Goal: Information Seeking & Learning: Learn about a topic

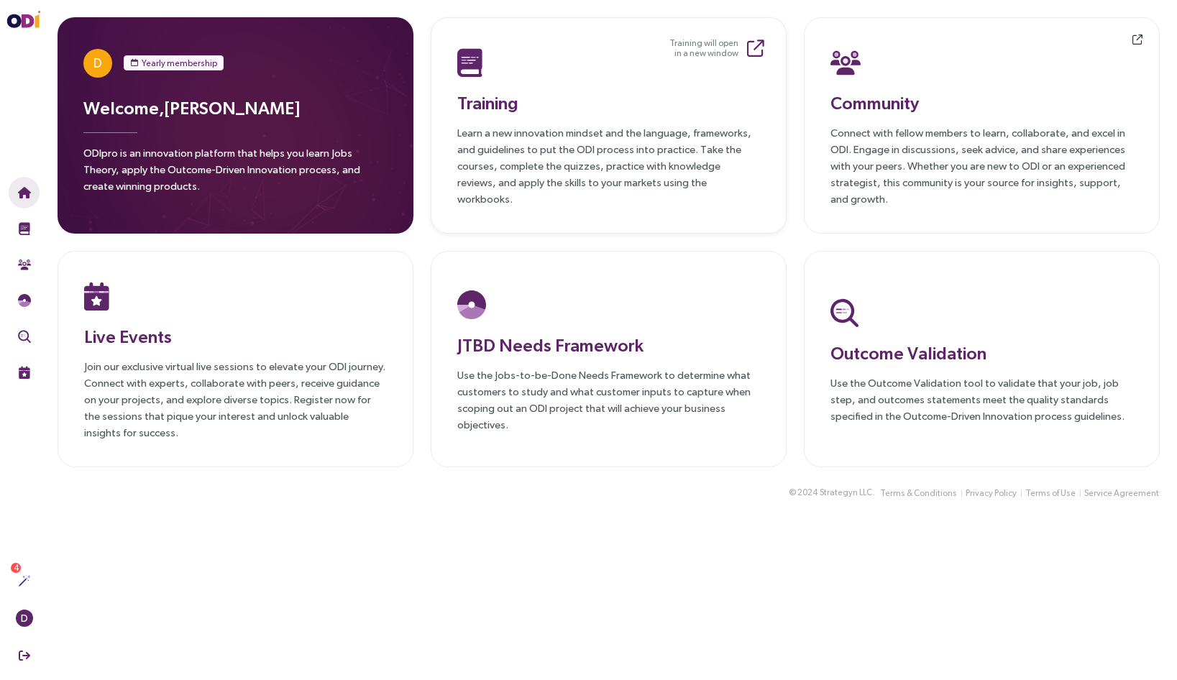
click at [500, 112] on h3 "Training" at bounding box center [608, 103] width 303 height 26
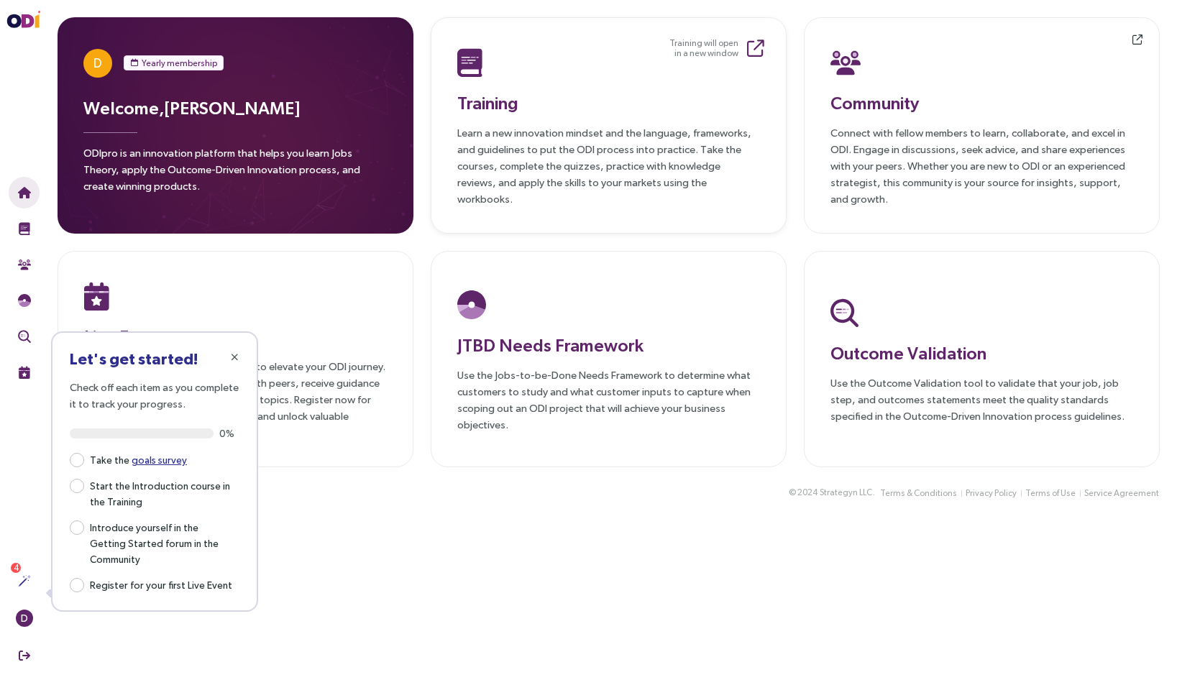
click at [632, 137] on p "Learn a new innovation mindset and the language, frameworks, and guidelines to …" at bounding box center [608, 165] width 303 height 83
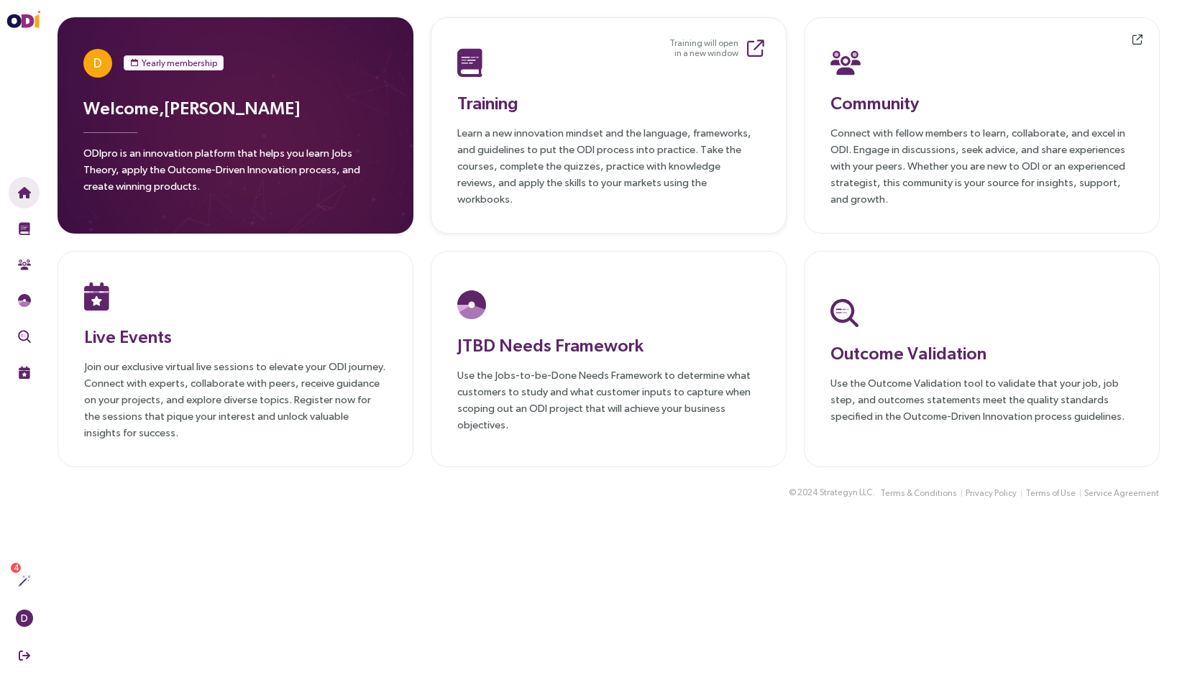
click at [500, 116] on h3 "Training" at bounding box center [608, 103] width 303 height 26
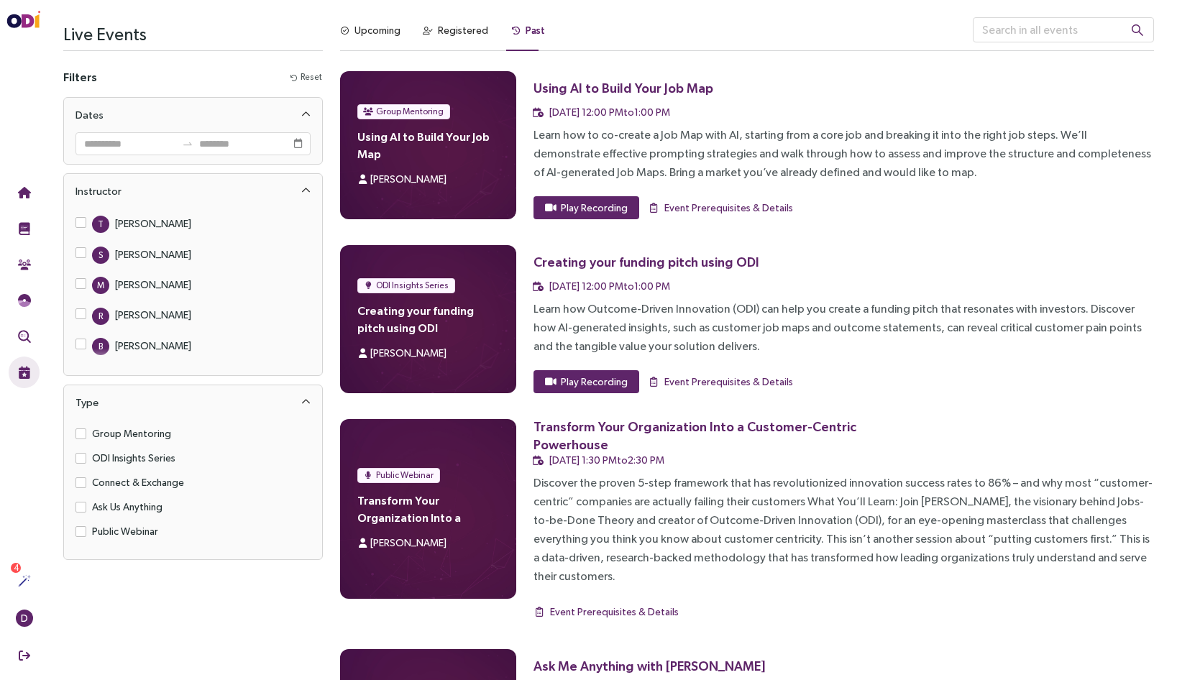
scroll to position [71, 0]
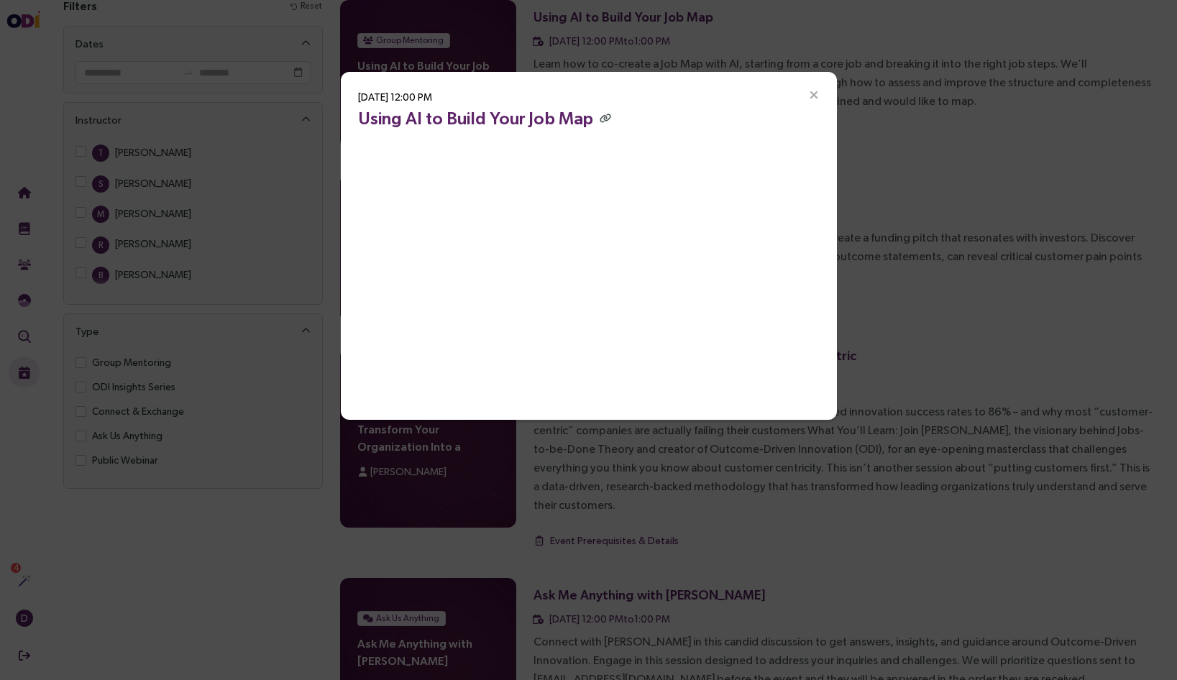
click at [255, 533] on div "Sep 16, 2025, 12:00 PM Using AI to Build Your Job Map" at bounding box center [588, 340] width 1177 height 680
click at [809, 94] on icon "Close" at bounding box center [813, 95] width 13 height 13
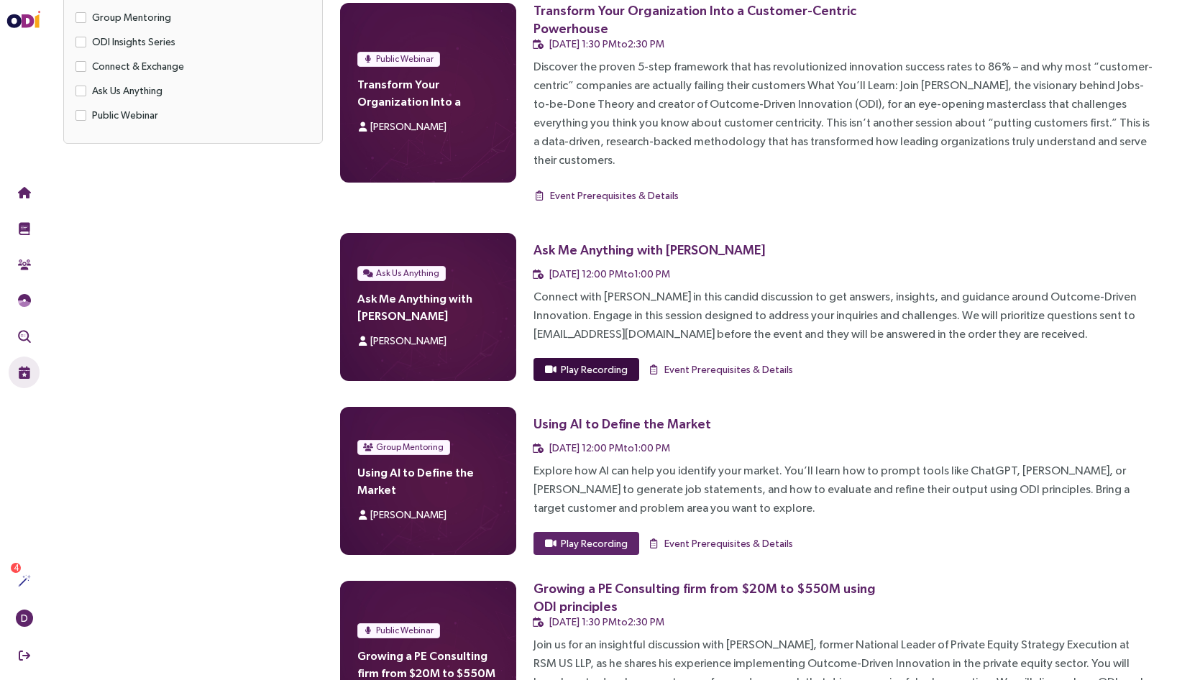
scroll to position [430, 0]
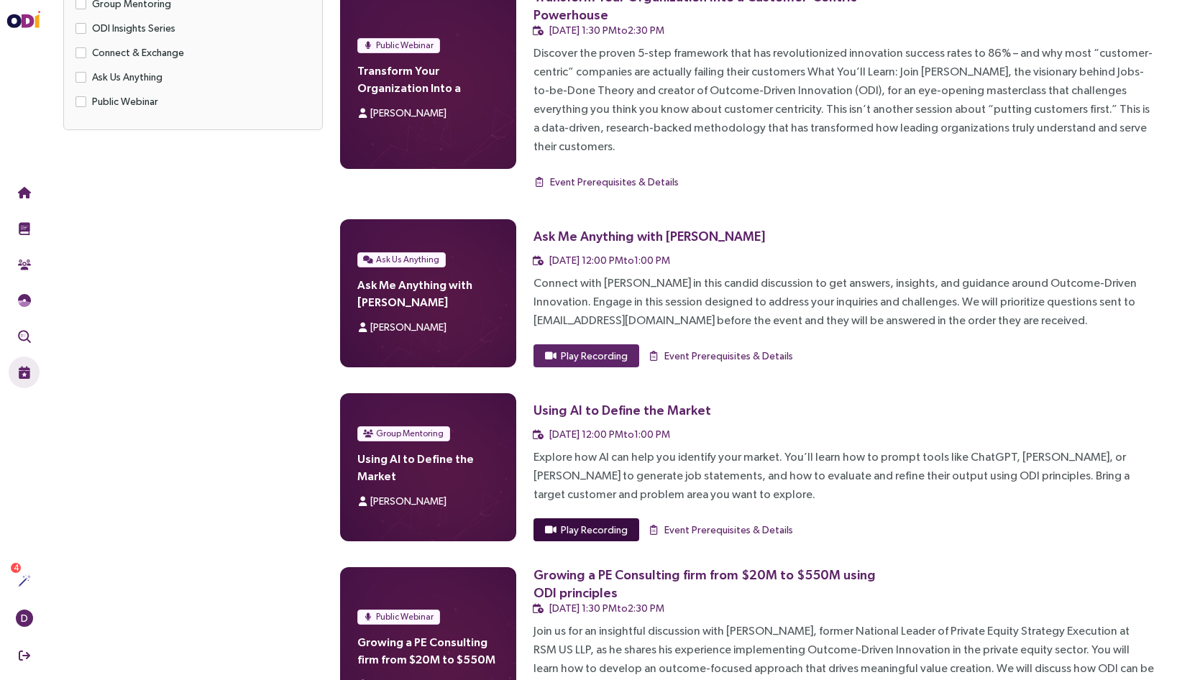
click at [585, 522] on span "Play Recording" at bounding box center [594, 530] width 67 height 16
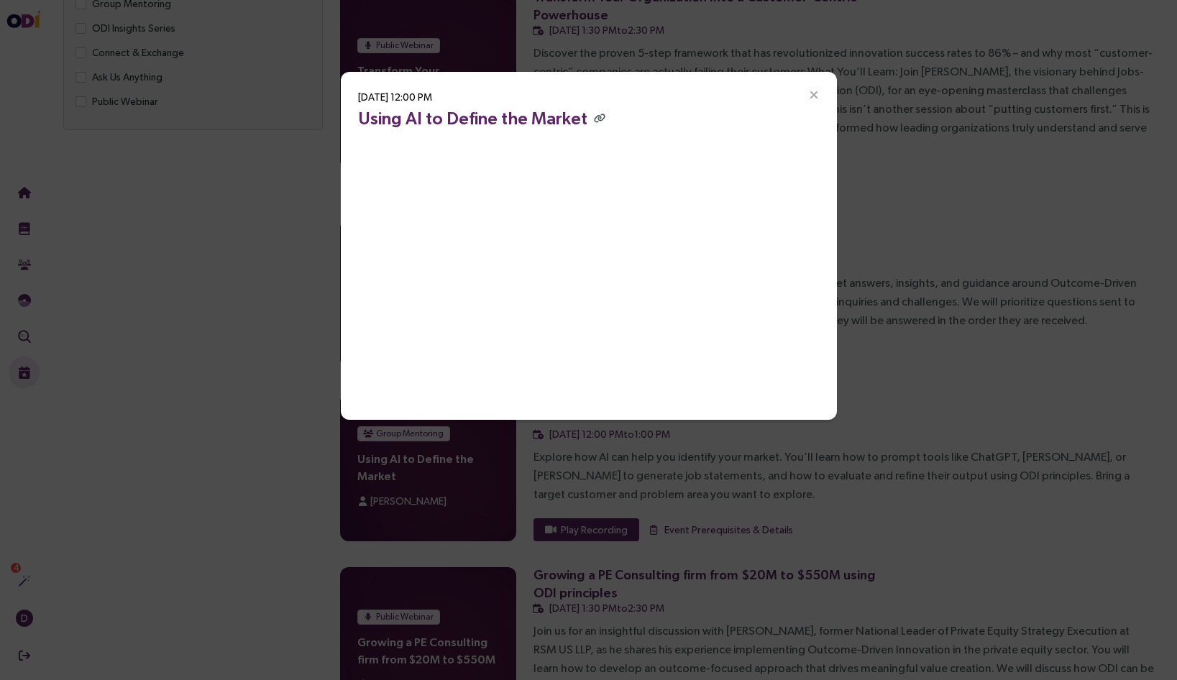
click at [813, 92] on icon "Close" at bounding box center [813, 95] width 13 height 13
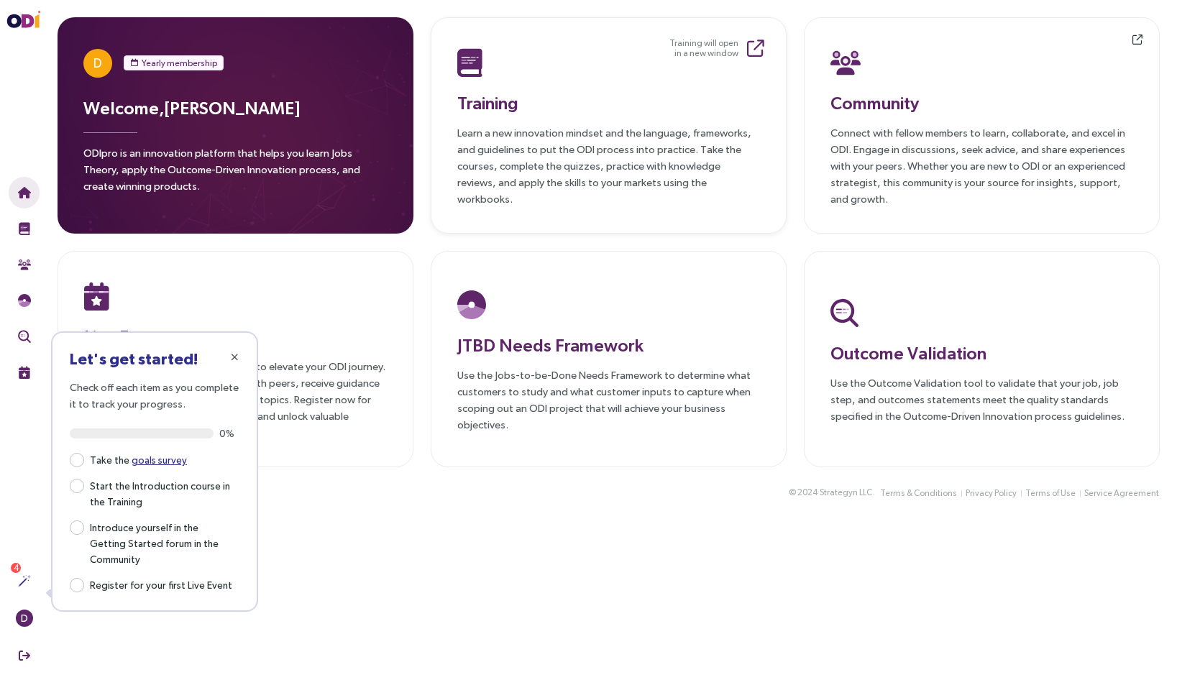
click at [749, 45] on icon at bounding box center [755, 48] width 17 height 17
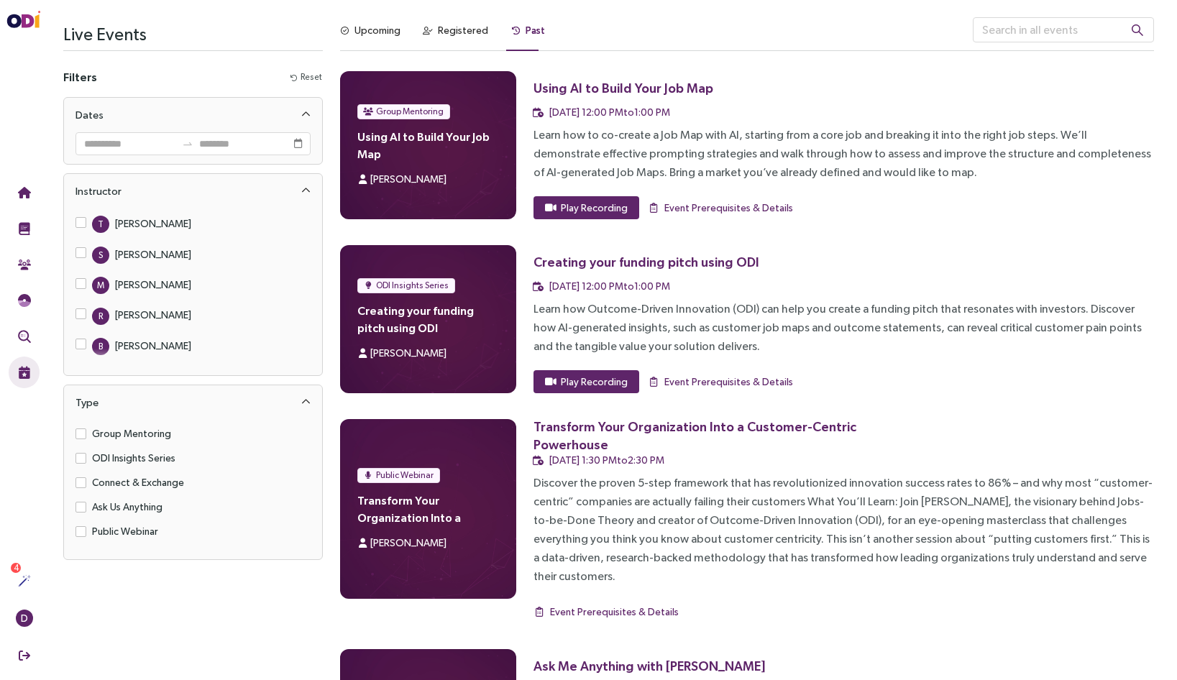
scroll to position [71, 0]
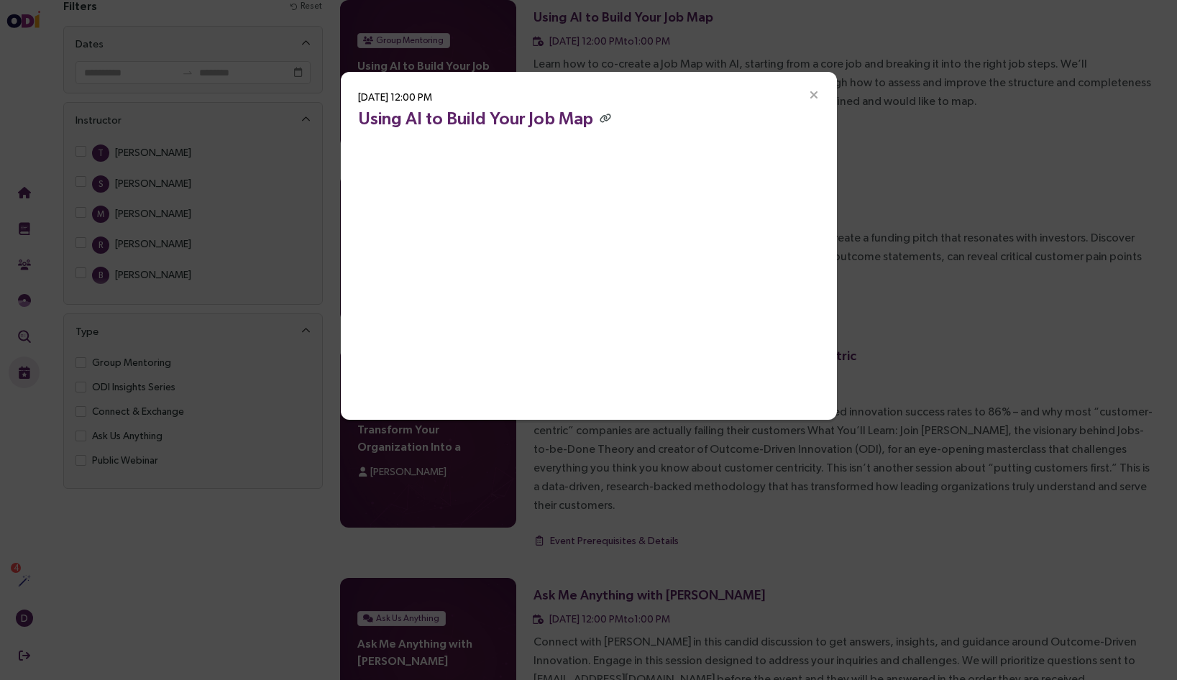
click at [813, 97] on icon "Close" at bounding box center [813, 95] width 13 height 13
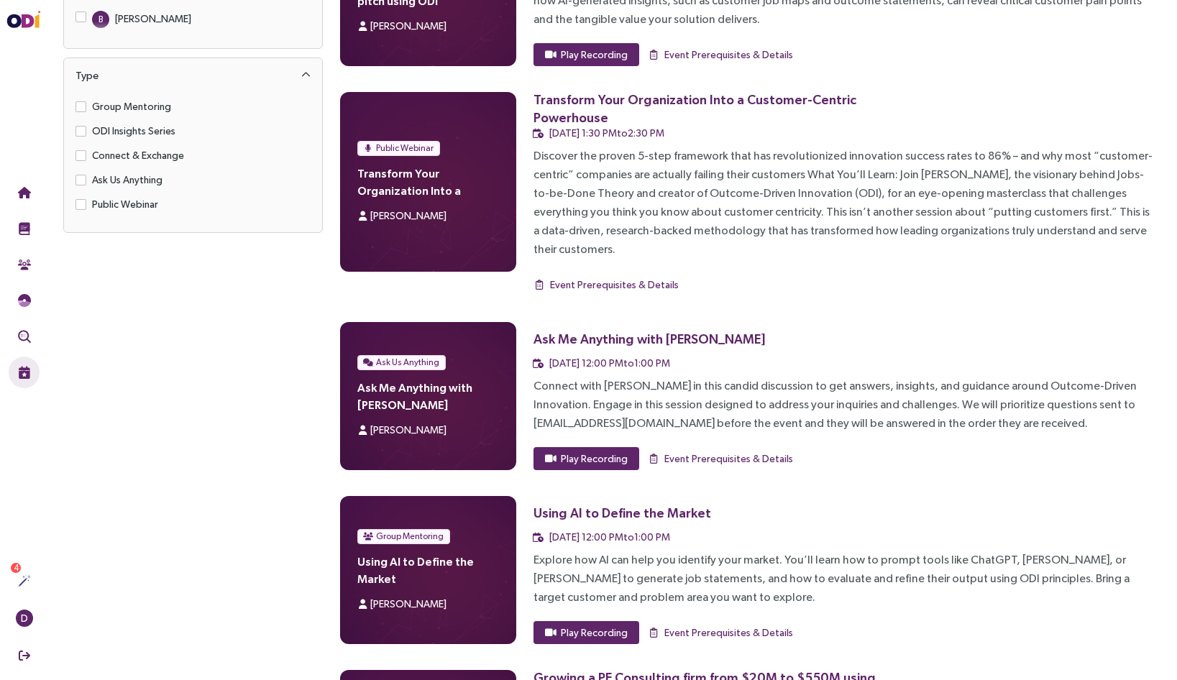
scroll to position [370, 0]
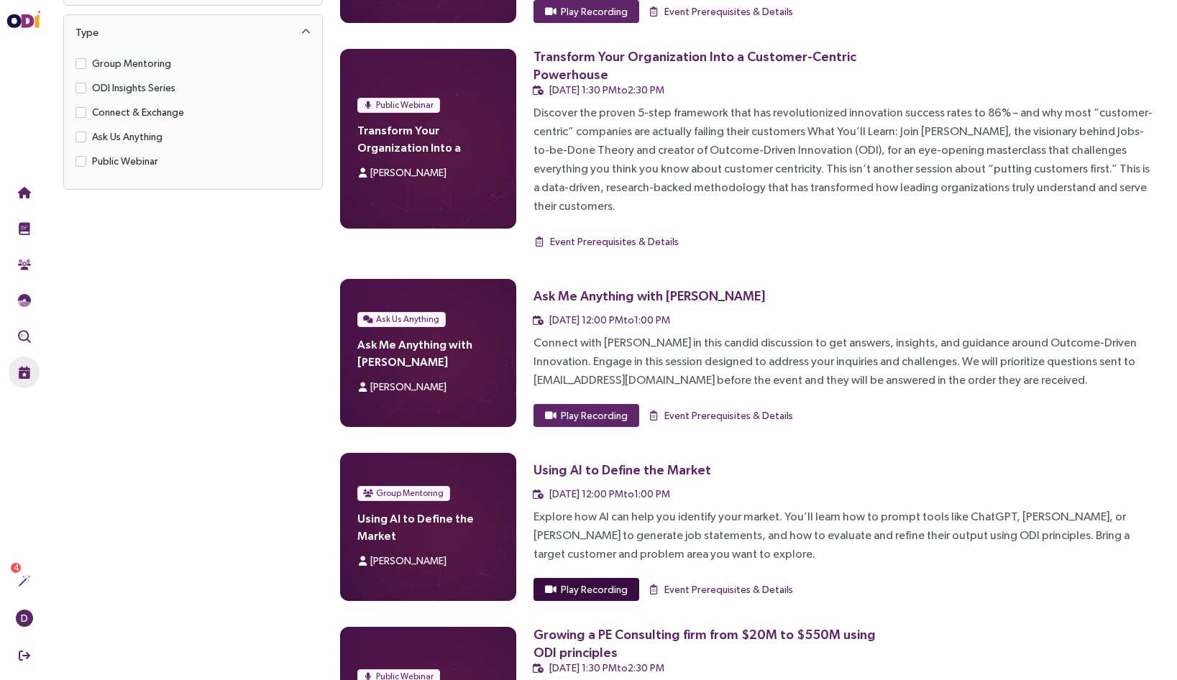
click at [567, 581] on span "Play Recording" at bounding box center [594, 589] width 67 height 16
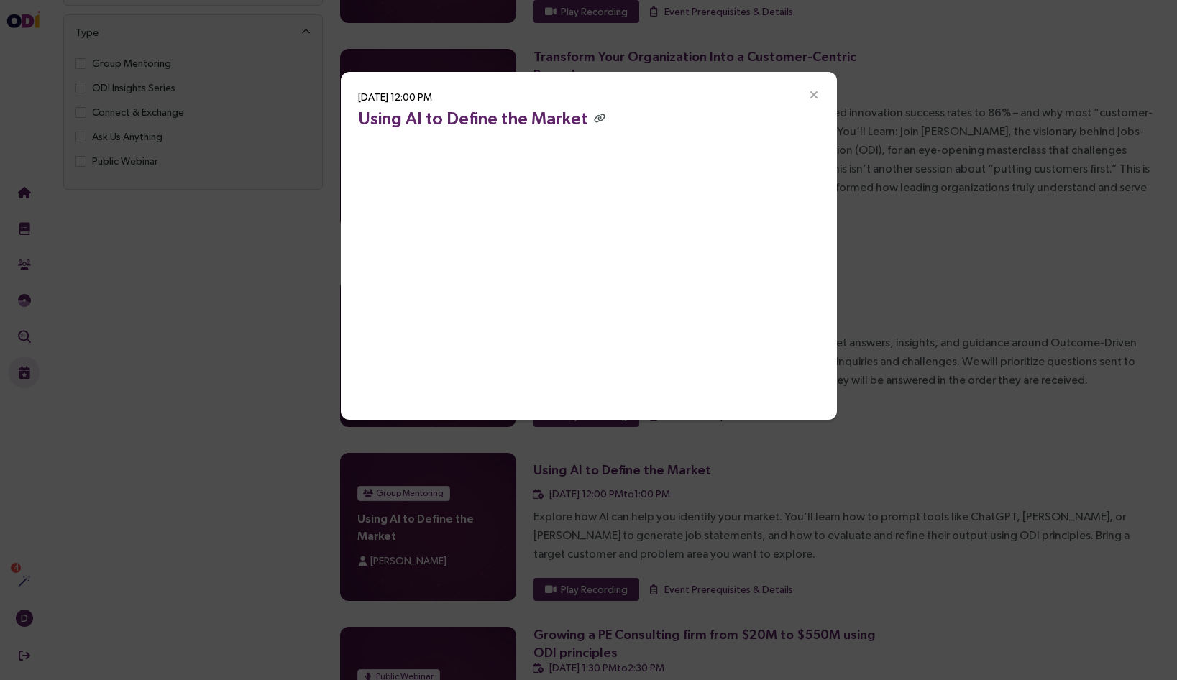
click at [810, 477] on div "Aug 20, 2025, 12:00 PM Using AI to Define the Market" at bounding box center [588, 340] width 1177 height 680
click at [751, 507] on div "Aug 20, 2025, 12:00 PM Using AI to Define the Market" at bounding box center [588, 340] width 1177 height 680
click at [815, 91] on icon "Close" at bounding box center [813, 95] width 13 height 13
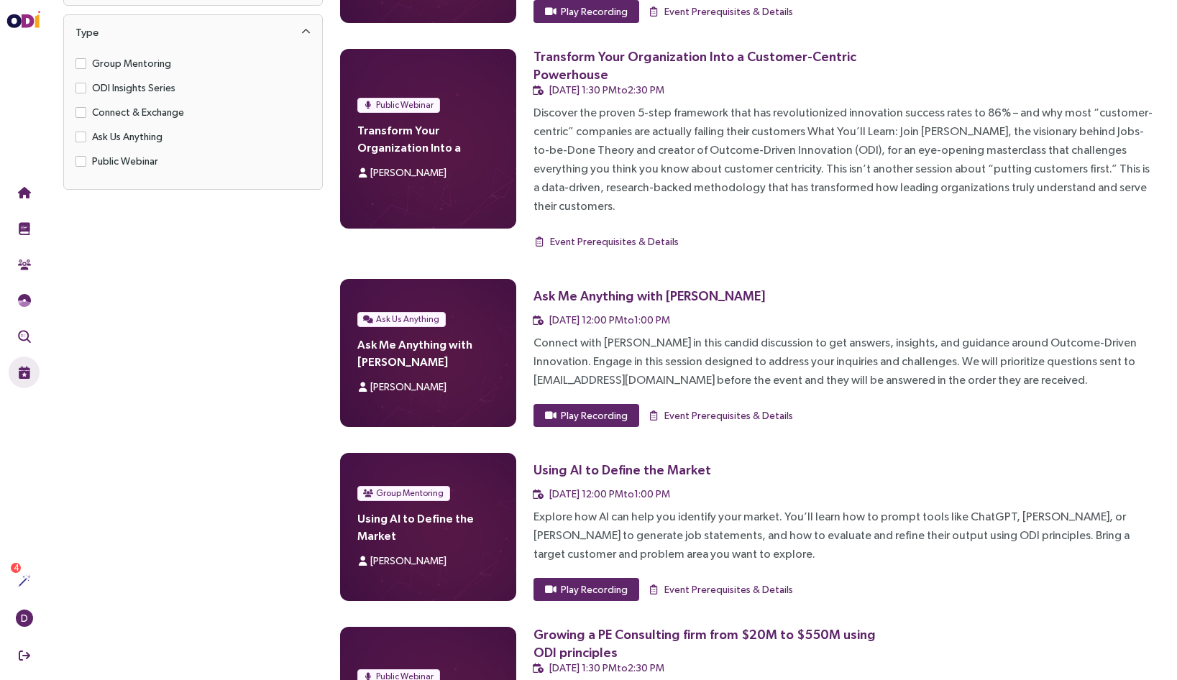
click at [760, 512] on div "Explore how AI can help you identify your market. You’ll learn how to prompt to…" at bounding box center [843, 535] width 620 height 56
click at [558, 461] on div "Using AI to Define the Market" at bounding box center [622, 470] width 178 height 18
click at [581, 581] on span "Play Recording" at bounding box center [594, 589] width 67 height 16
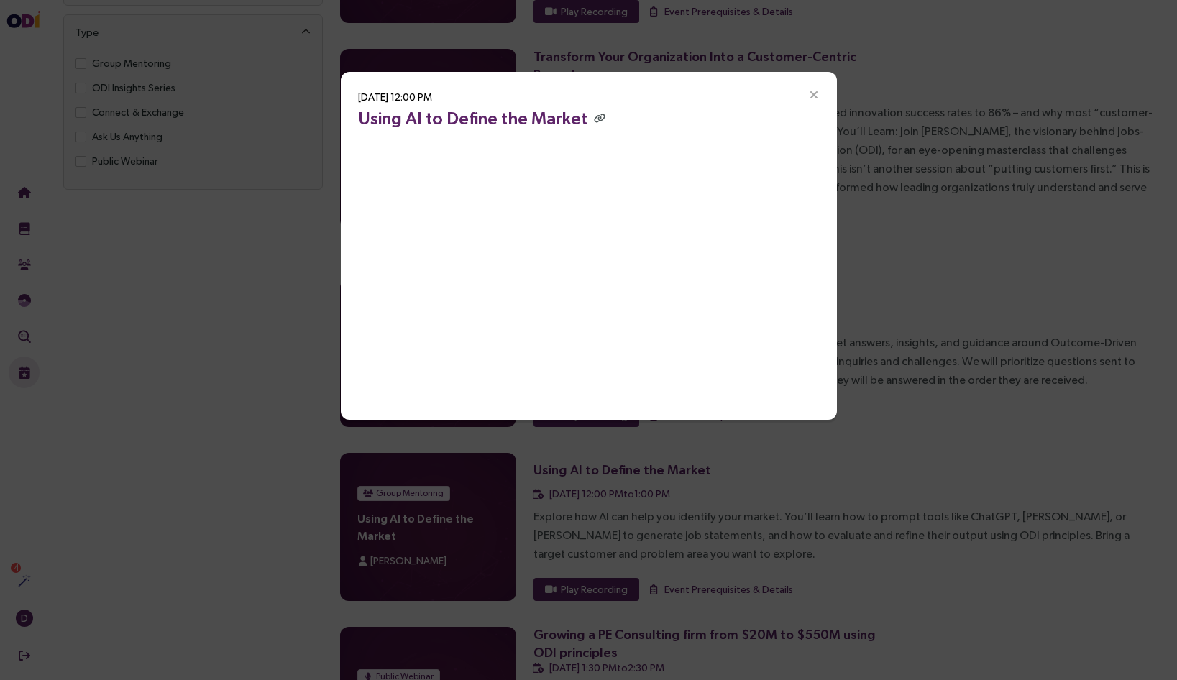
click at [227, 457] on div "Aug 20, 2025, 12:00 PM Using AI to Define the Market" at bounding box center [588, 340] width 1177 height 680
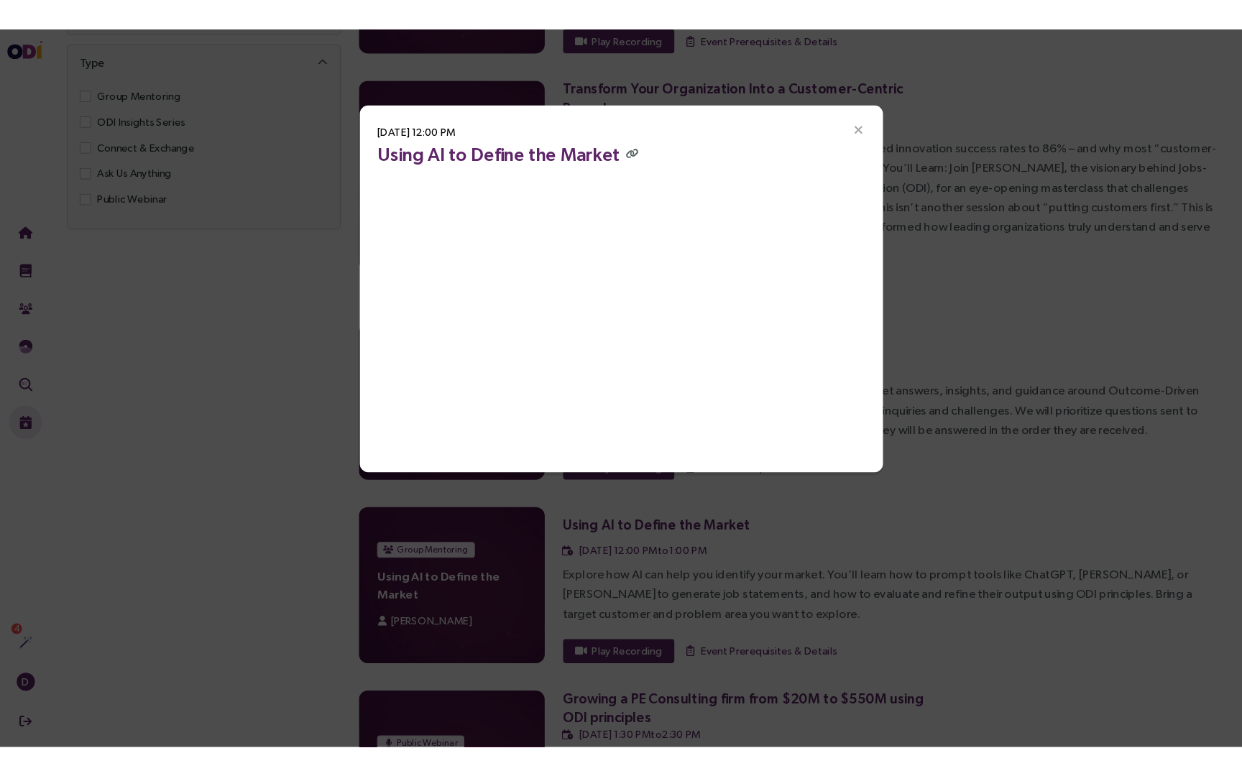
scroll to position [0, 0]
